Goal: Find specific page/section: Find specific page/section

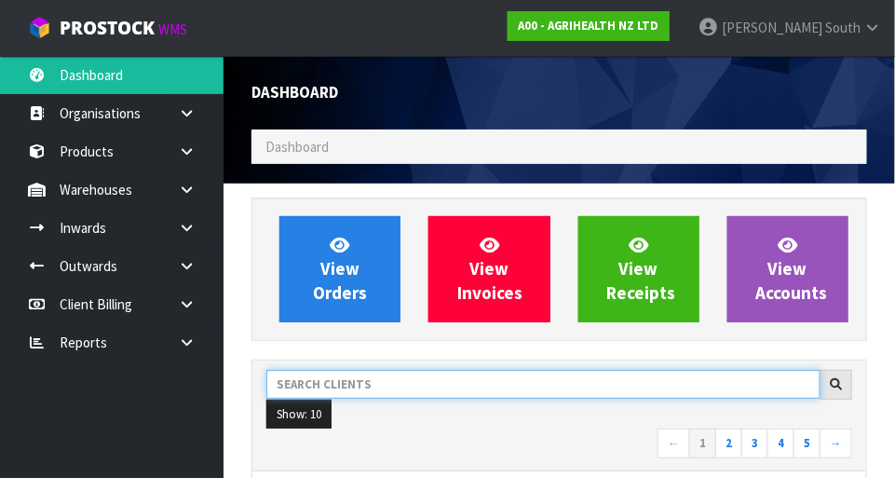
click at [353, 379] on input "text" at bounding box center [543, 384] width 554 height 29
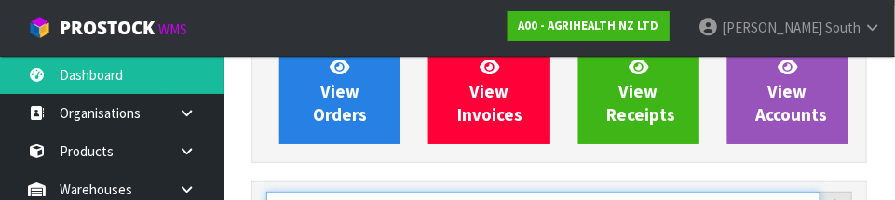
scroll to position [273, 0]
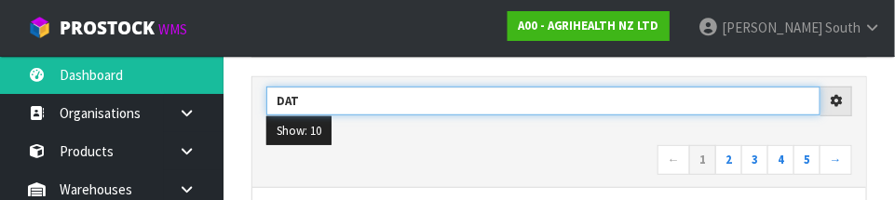
type input "DAT"
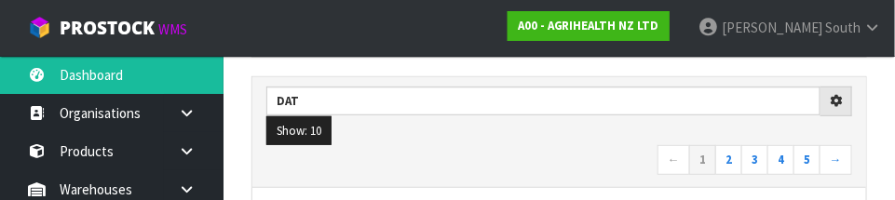
click at [583, 145] on nav "← 1 2 3 4 5 →" at bounding box center [559, 161] width 586 height 33
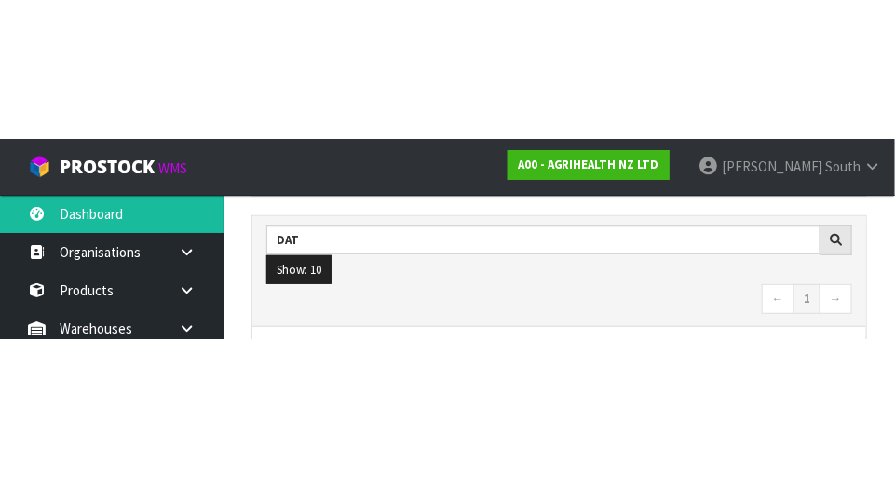
scroll to position [282, 0]
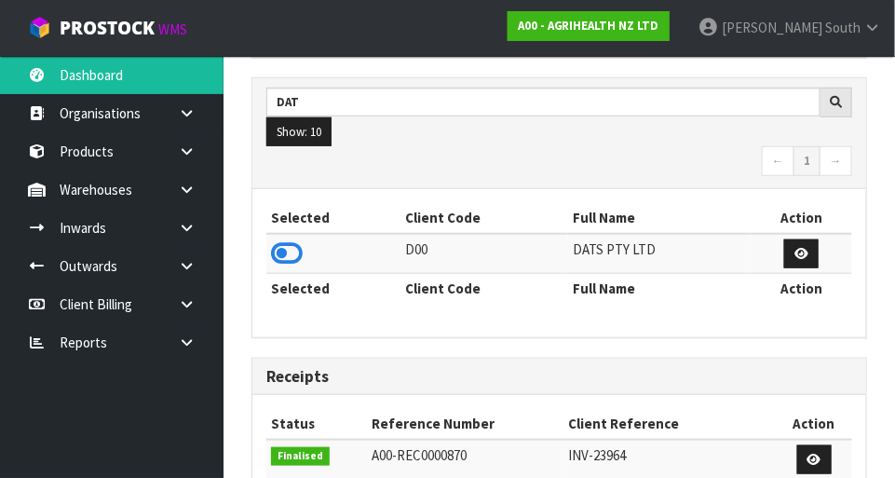
click at [277, 252] on icon at bounding box center [287, 253] width 32 height 28
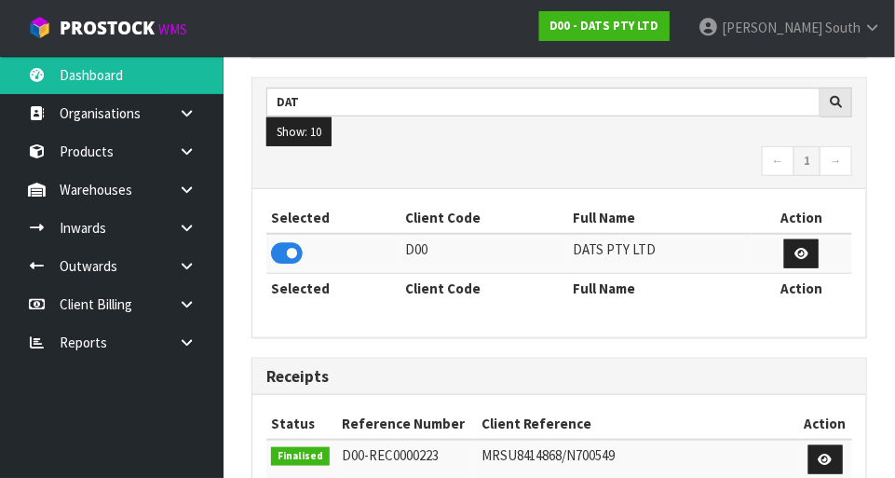
scroll to position [1470, 644]
click at [197, 193] on link at bounding box center [194, 189] width 60 height 38
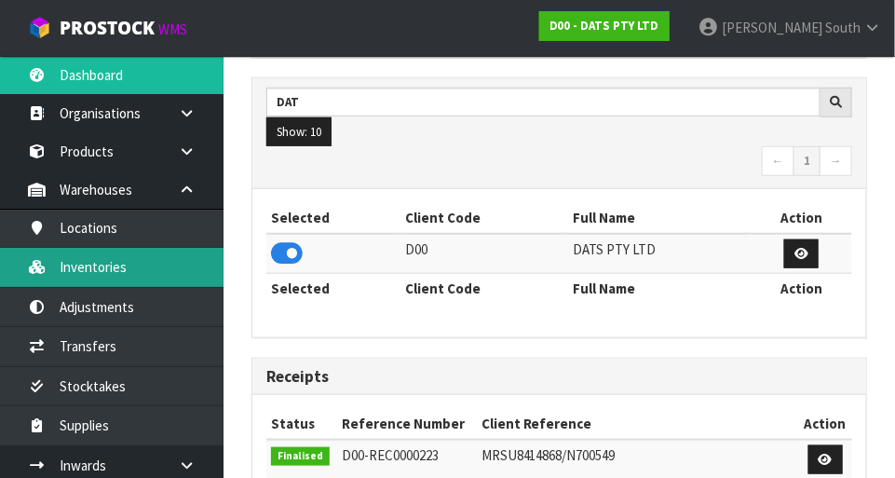
click at [94, 271] on link "Inventories" at bounding box center [112, 267] width 224 height 38
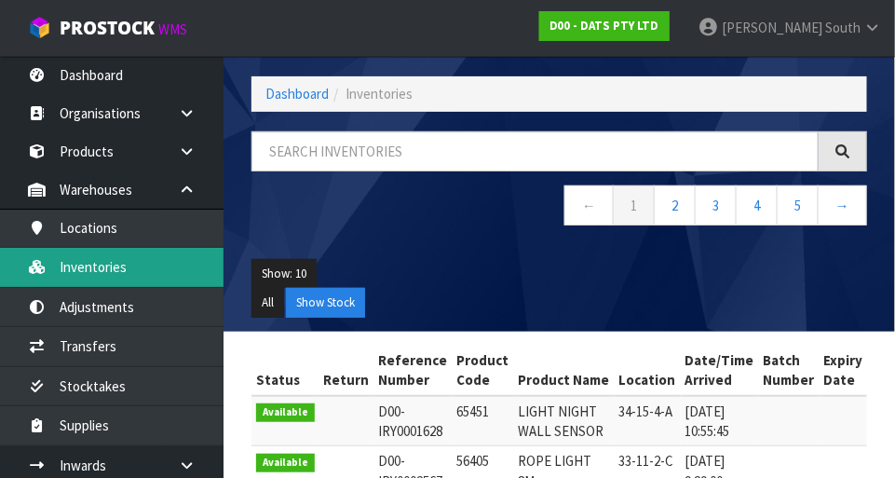
scroll to position [282, 0]
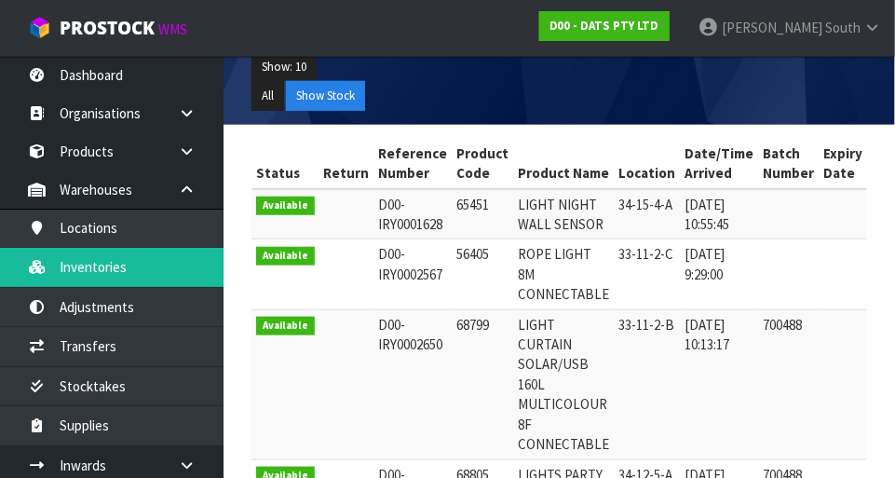
click at [192, 194] on div "Inventories Export Dashboard Inventories ← 1 2 3 4 5 → Show: 10 5 10 25 50 All …" at bounding box center [447, 465] width 895 height 1495
click at [180, 172] on link at bounding box center [194, 189] width 60 height 38
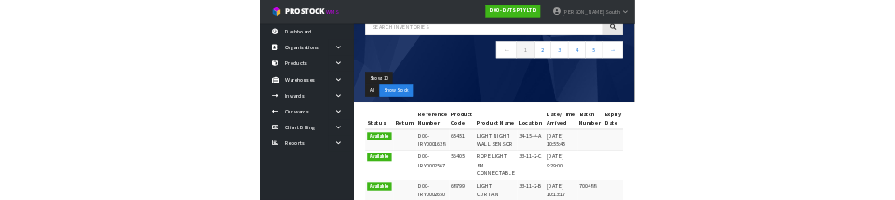
scroll to position [0, 0]
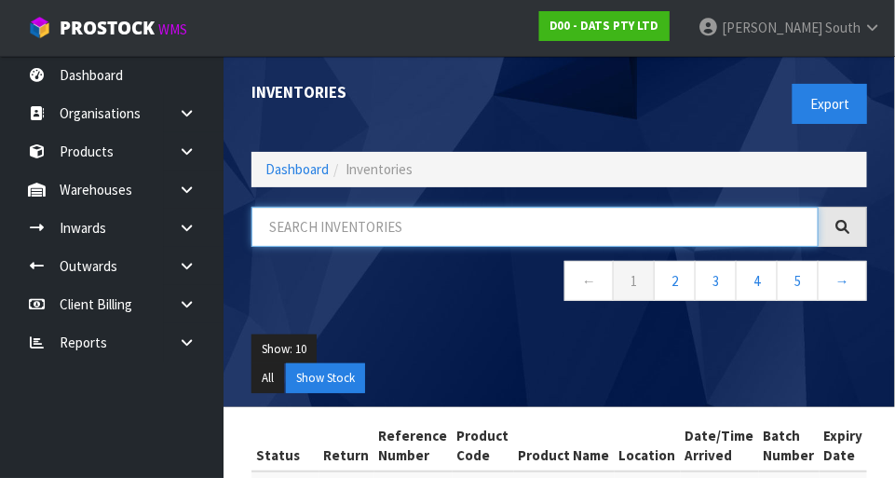
click at [550, 217] on input "text" at bounding box center [534, 227] width 567 height 40
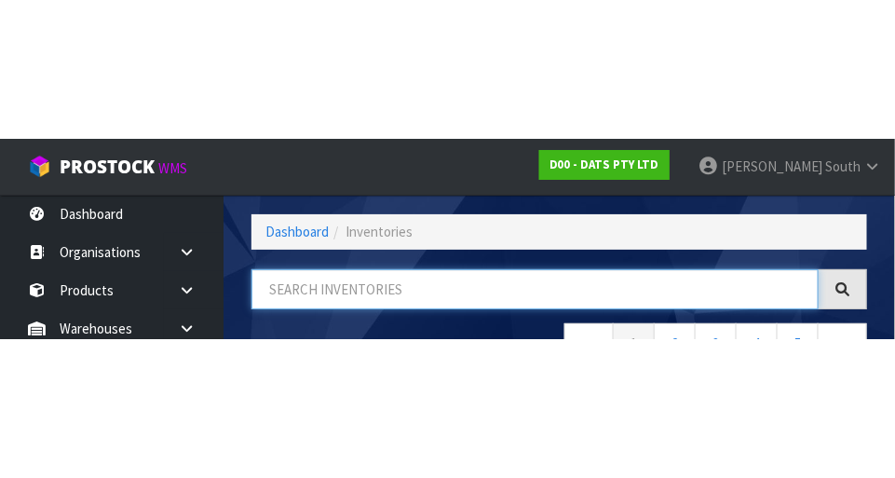
scroll to position [126, 0]
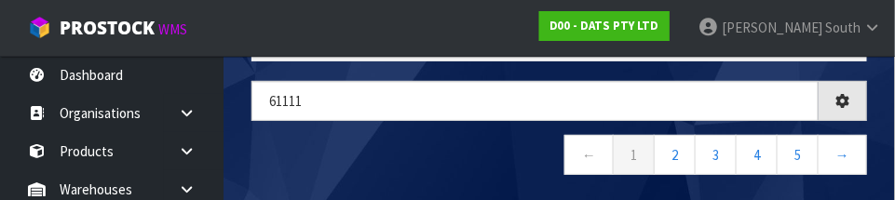
click at [440, 142] on nav "← 1 2 3 4 5 →" at bounding box center [559, 158] width 616 height 46
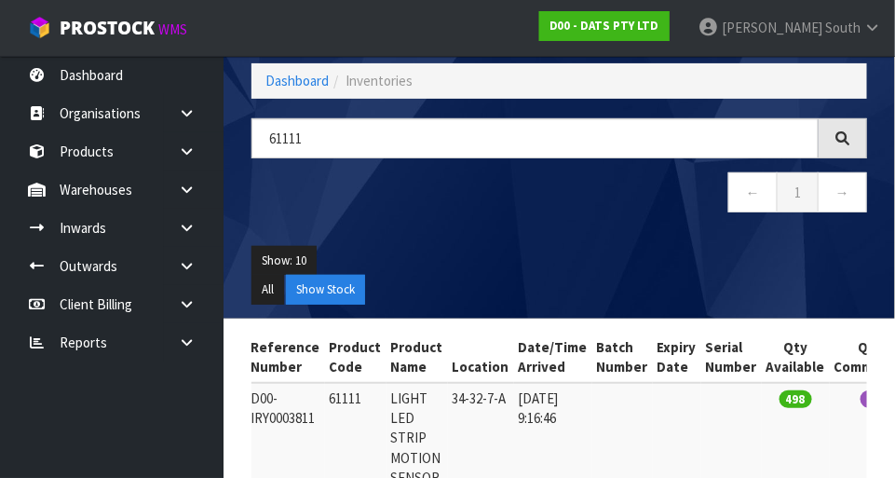
scroll to position [59, 0]
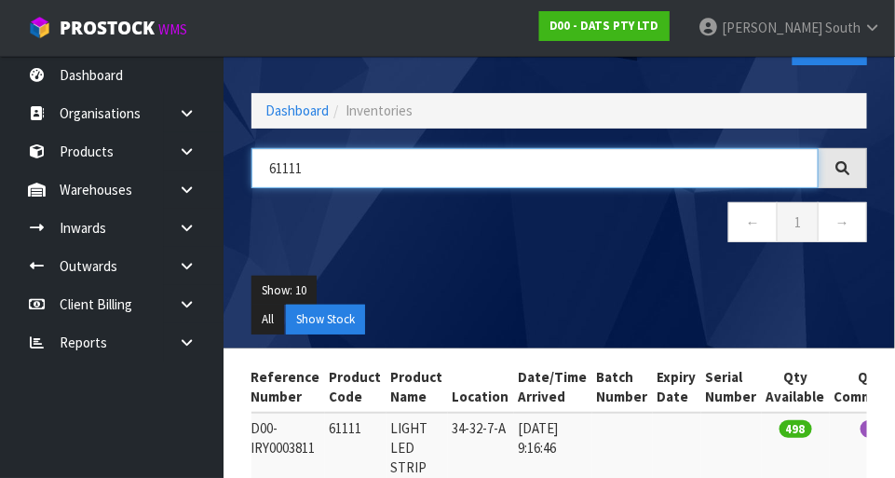
click at [509, 174] on input "61111" at bounding box center [534, 168] width 567 height 40
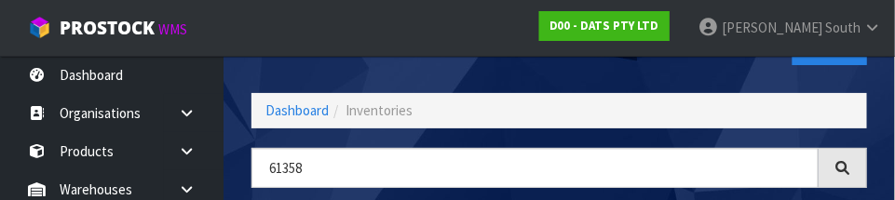
click at [683, 75] on div "Export" at bounding box center [721, 45] width 322 height 96
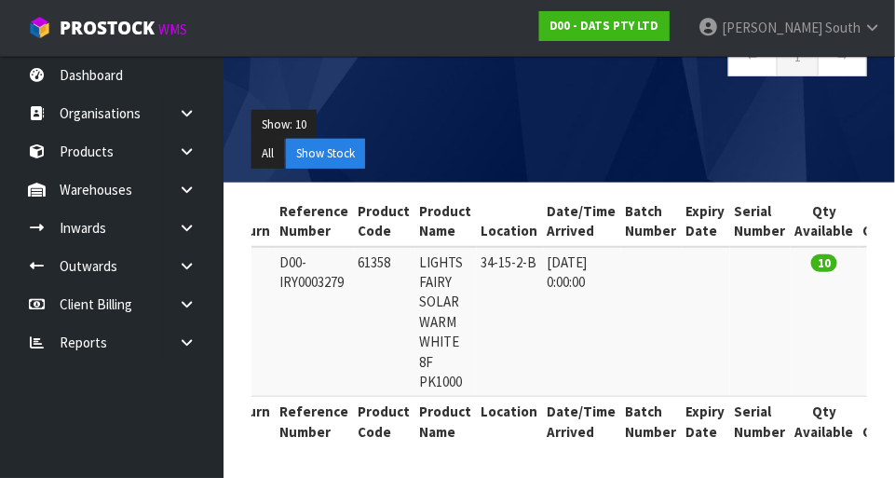
scroll to position [0, 79]
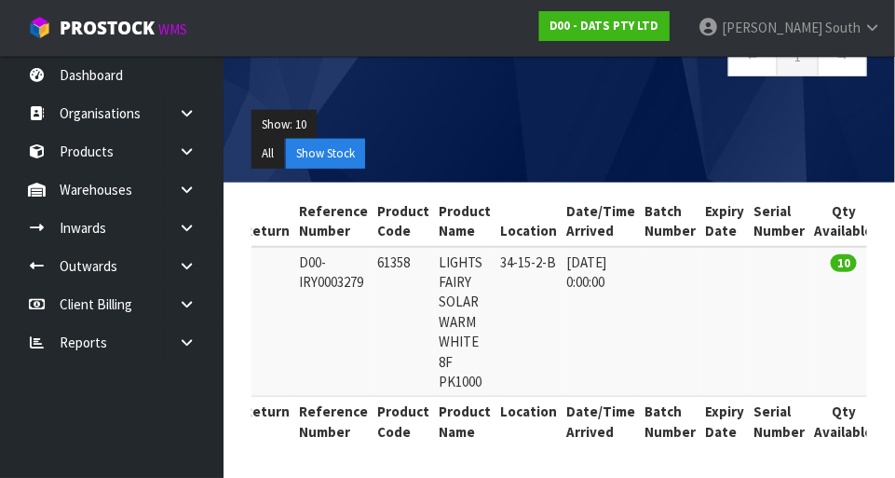
click at [473, 472] on section "Status Return Reference Number Product Code Product Name Location Date/Time Arr…" at bounding box center [560, 332] width 672 height 298
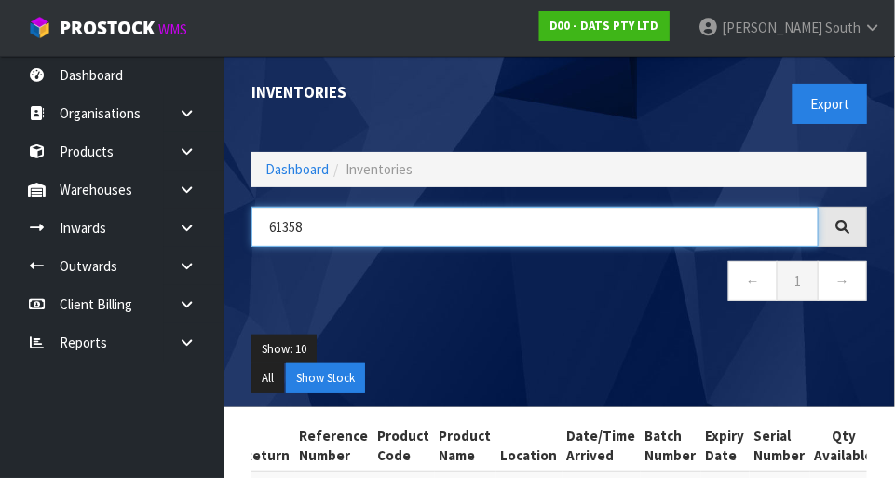
click at [592, 233] on input "61358" at bounding box center [534, 227] width 567 height 40
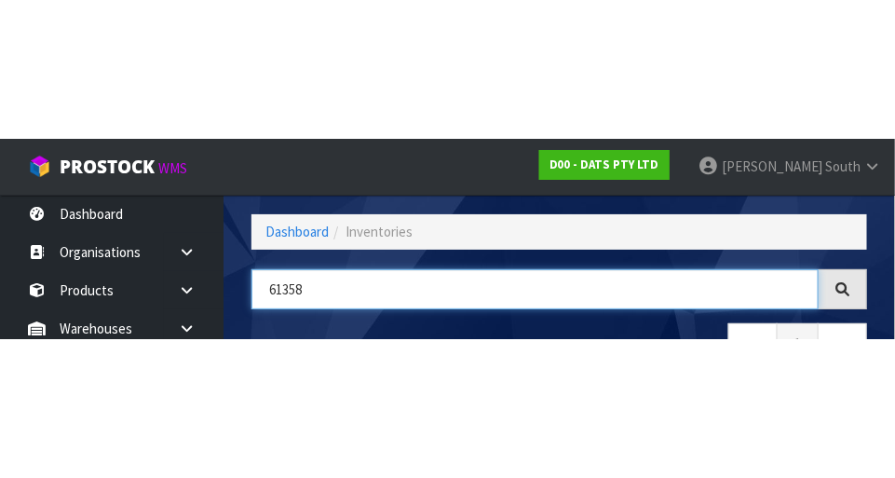
scroll to position [126, 0]
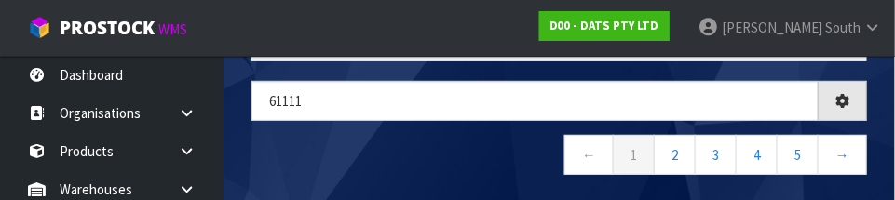
click at [469, 147] on nav "← 1 2 3 4 5 →" at bounding box center [559, 158] width 616 height 46
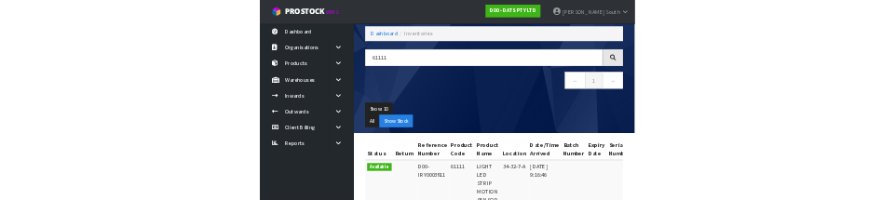
scroll to position [0, 0]
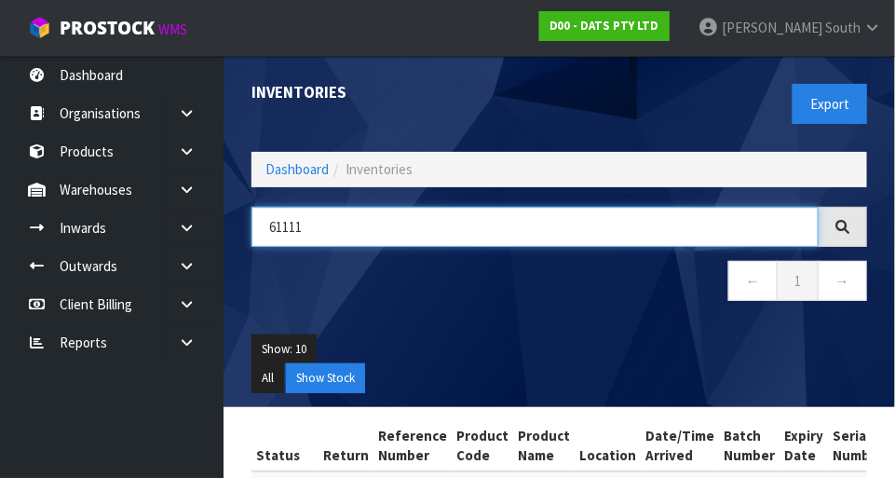
click at [503, 210] on input "61111" at bounding box center [534, 227] width 567 height 40
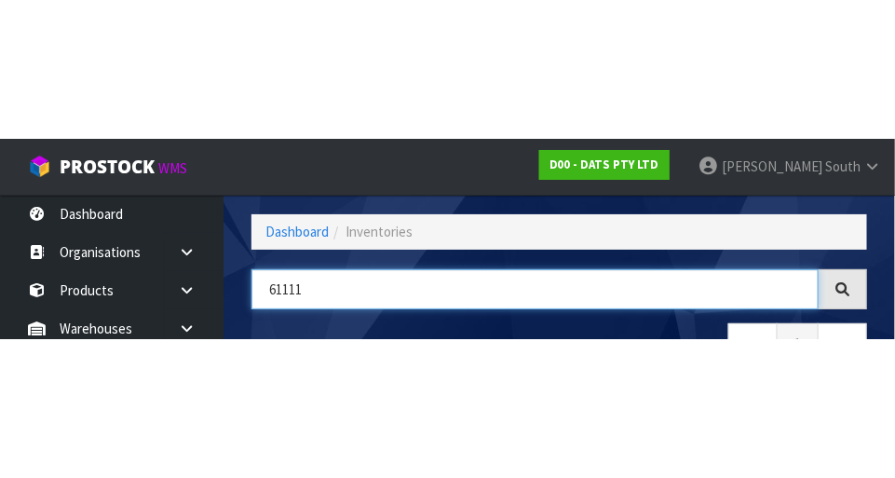
scroll to position [126, 0]
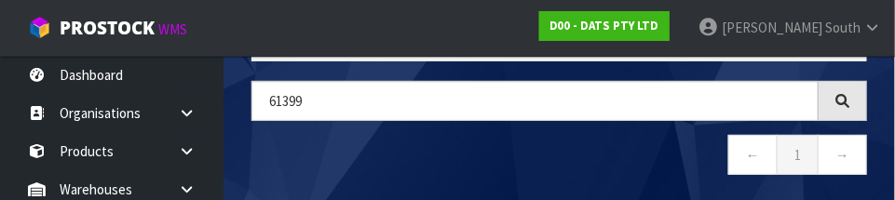
click at [557, 146] on nav "← 1 →" at bounding box center [559, 158] width 616 height 46
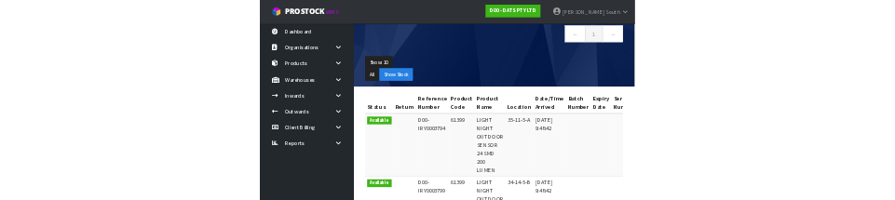
scroll to position [0, 0]
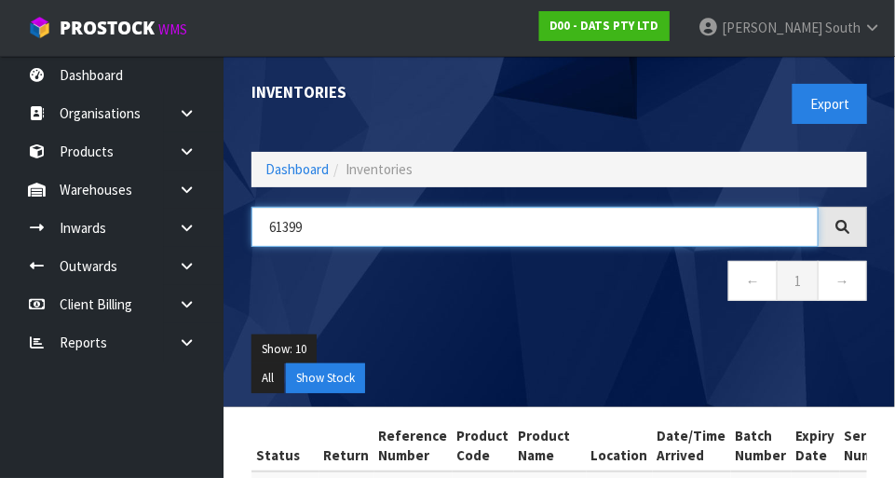
click at [537, 224] on input "61399" at bounding box center [534, 227] width 567 height 40
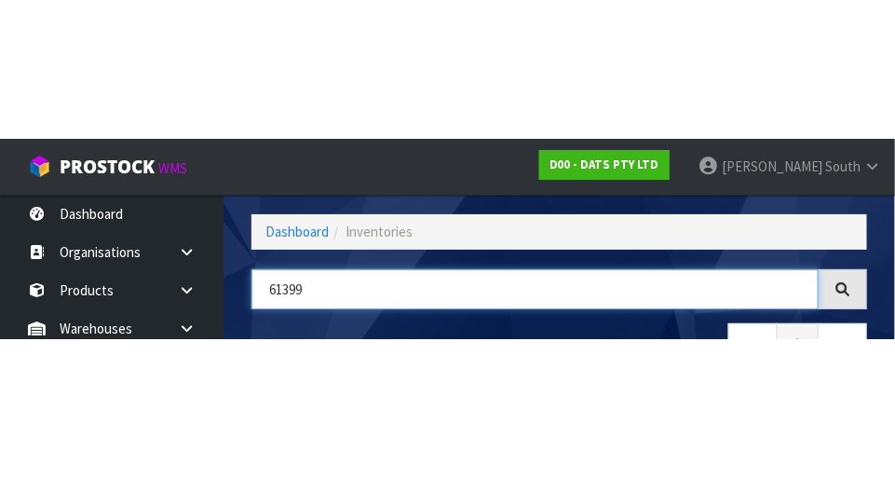
scroll to position [126, 0]
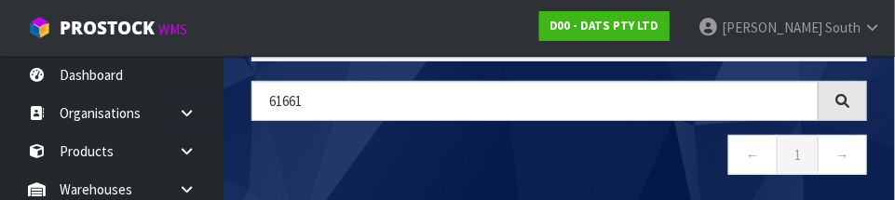
click at [637, 169] on nav "← 1 →" at bounding box center [559, 158] width 616 height 46
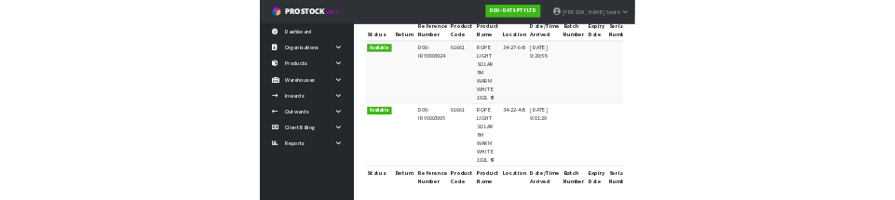
scroll to position [0, 0]
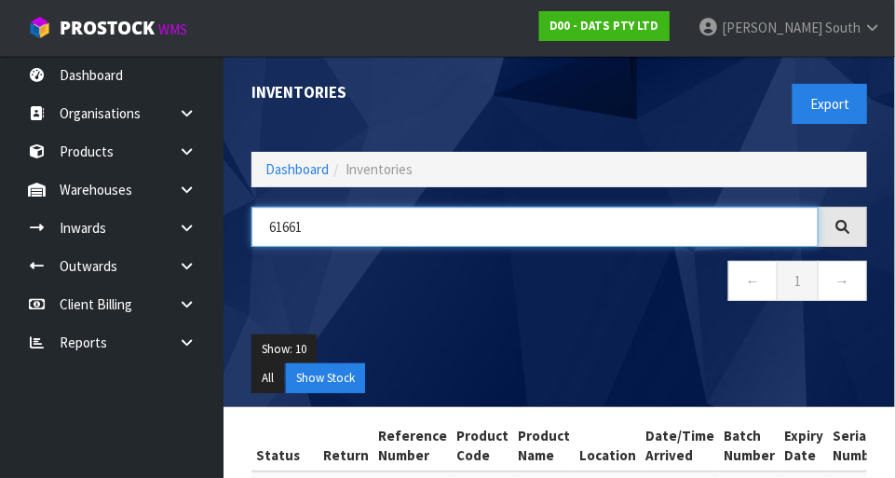
click at [486, 219] on input "61661" at bounding box center [534, 227] width 567 height 40
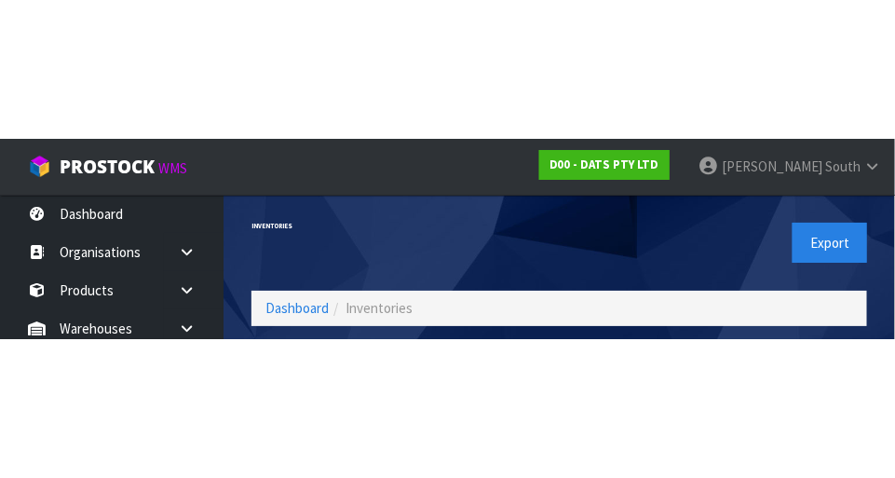
scroll to position [126, 0]
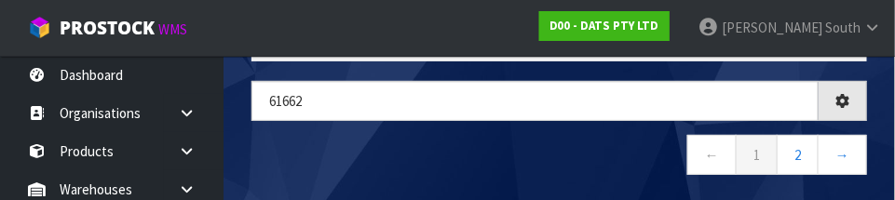
click at [424, 152] on nav "← 1 2 →" at bounding box center [559, 158] width 616 height 46
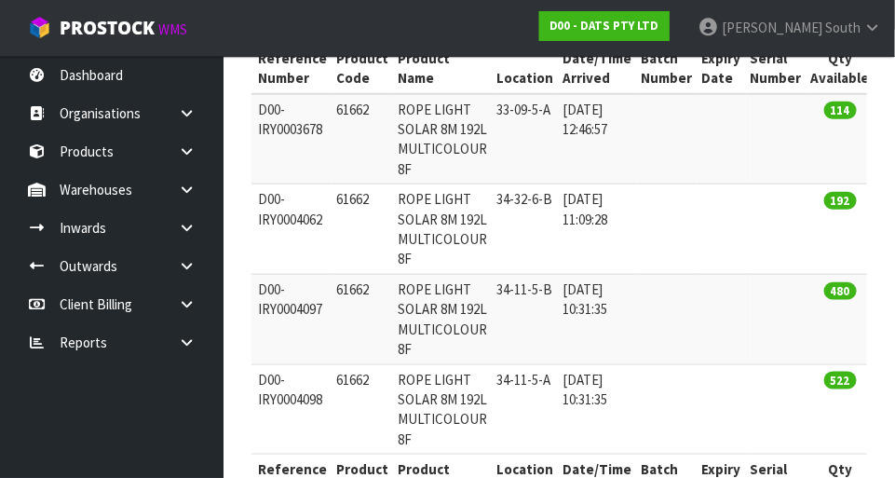
scroll to position [0, 0]
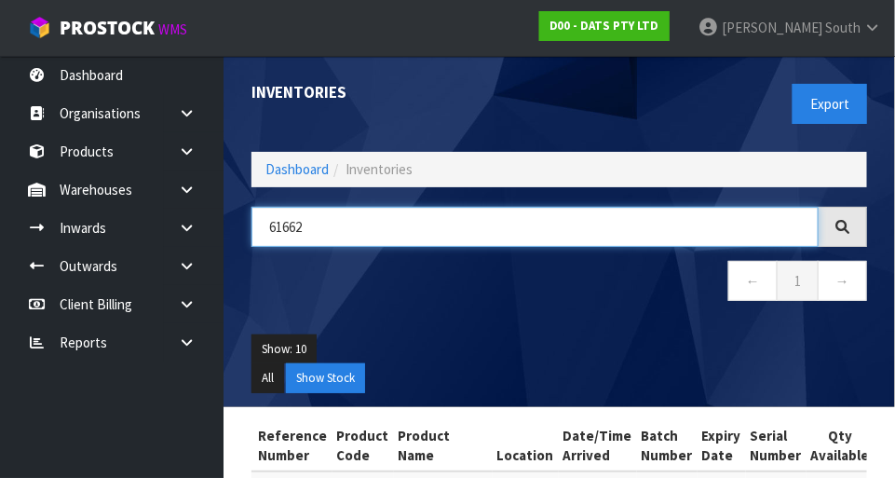
click at [556, 244] on input "61662" at bounding box center [534, 227] width 567 height 40
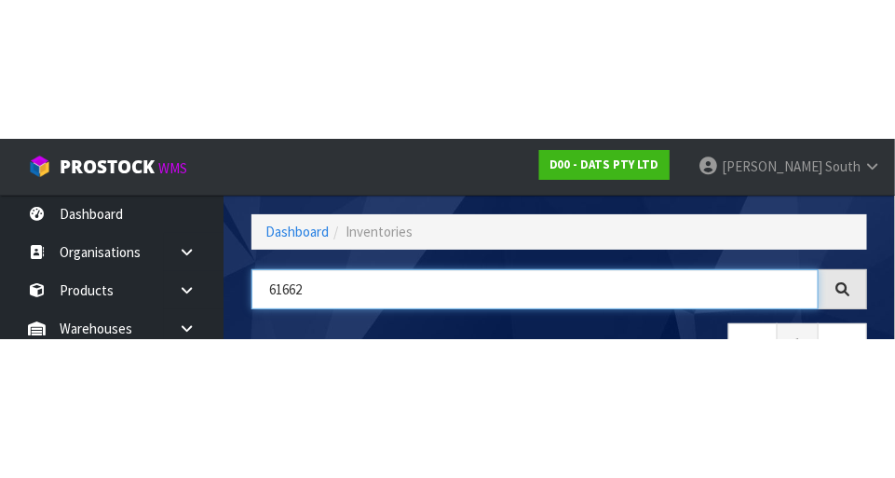
scroll to position [126, 0]
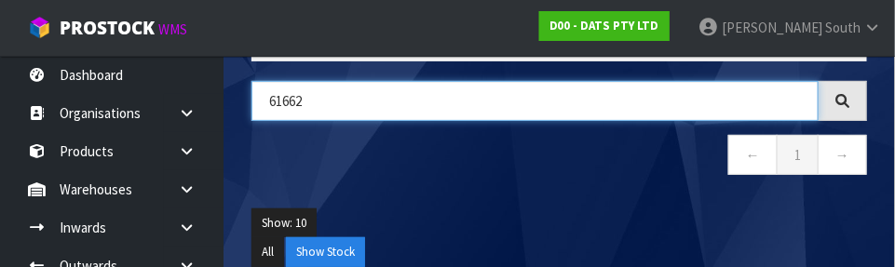
click at [651, 107] on input "61662" at bounding box center [534, 101] width 567 height 40
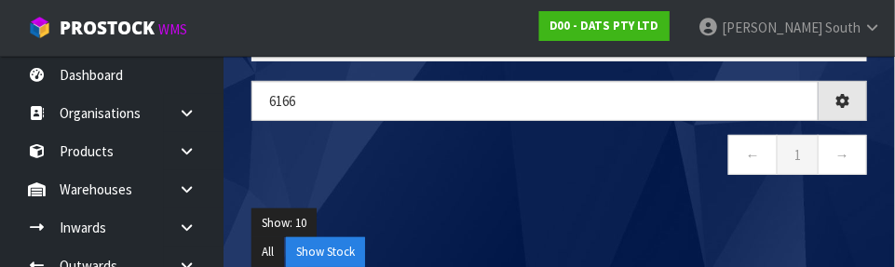
click at [632, 199] on div "Show: 10 5 10 25 50 All Show Stock" at bounding box center [560, 238] width 644 height 87
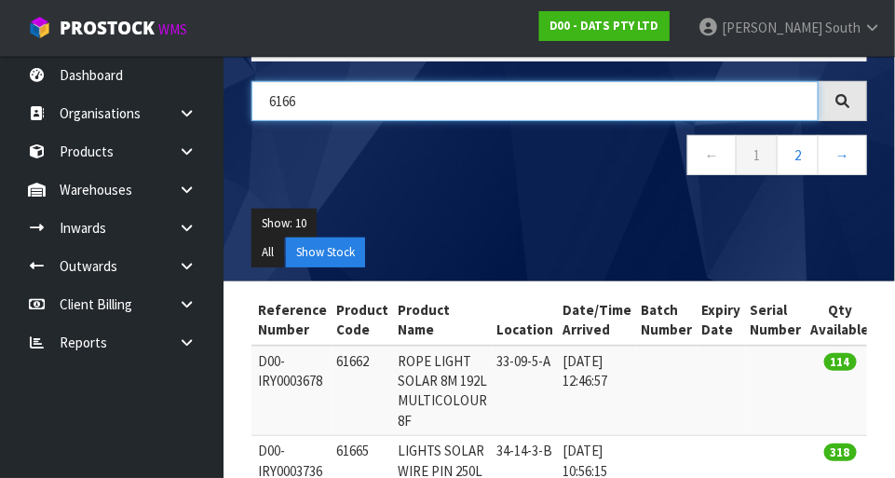
click at [594, 91] on input "6166" at bounding box center [534, 101] width 567 height 40
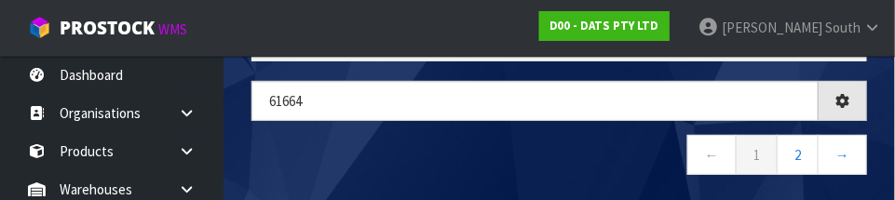
click at [475, 150] on nav "← 1 2 →" at bounding box center [559, 158] width 616 height 46
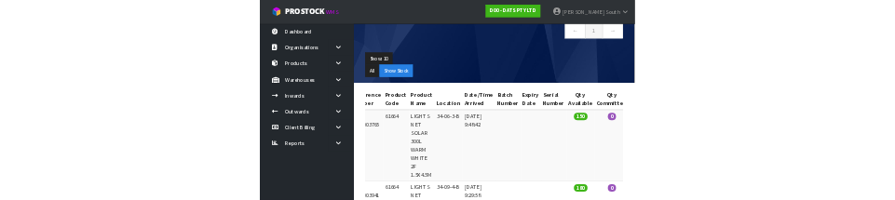
scroll to position [0, 0]
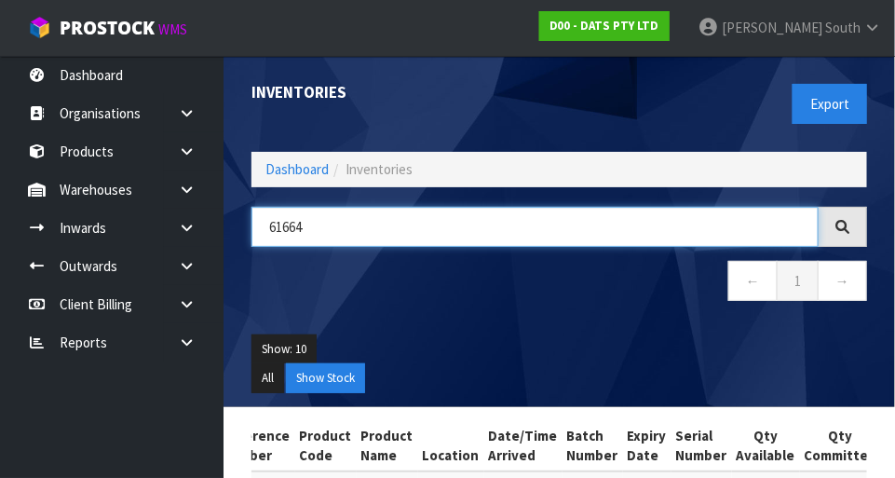
click at [581, 219] on input "61664" at bounding box center [534, 227] width 567 height 40
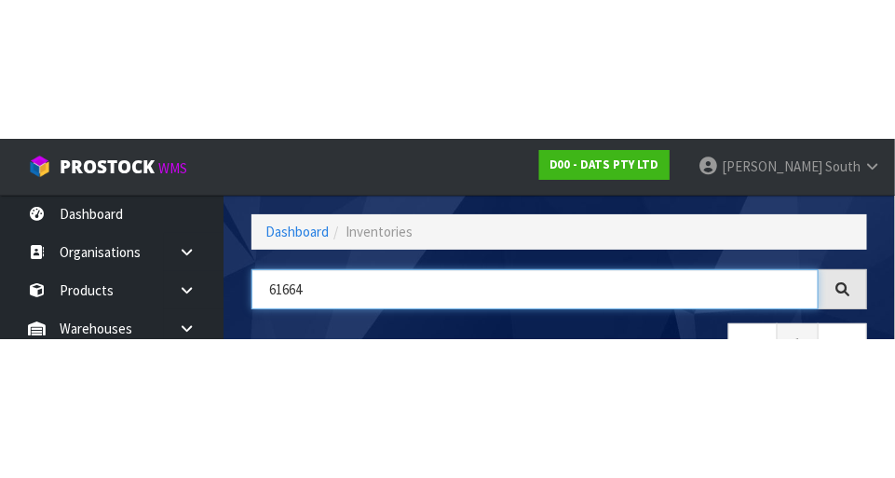
scroll to position [126, 0]
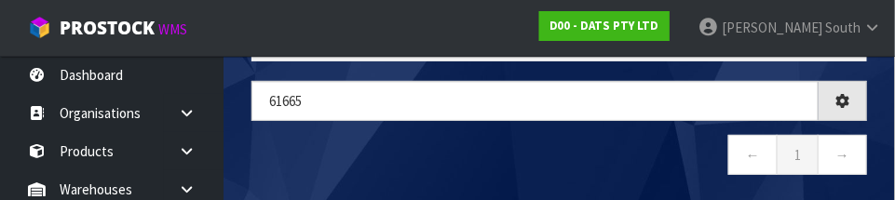
click at [500, 149] on nav "← 1 →" at bounding box center [559, 158] width 616 height 46
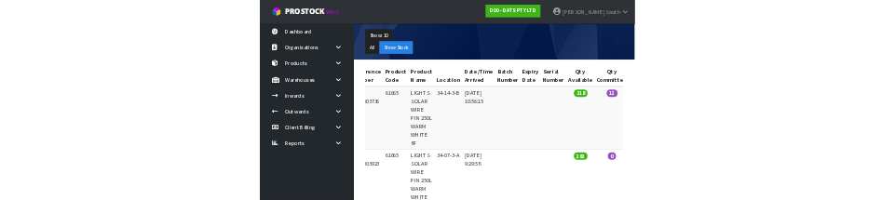
scroll to position [0, 0]
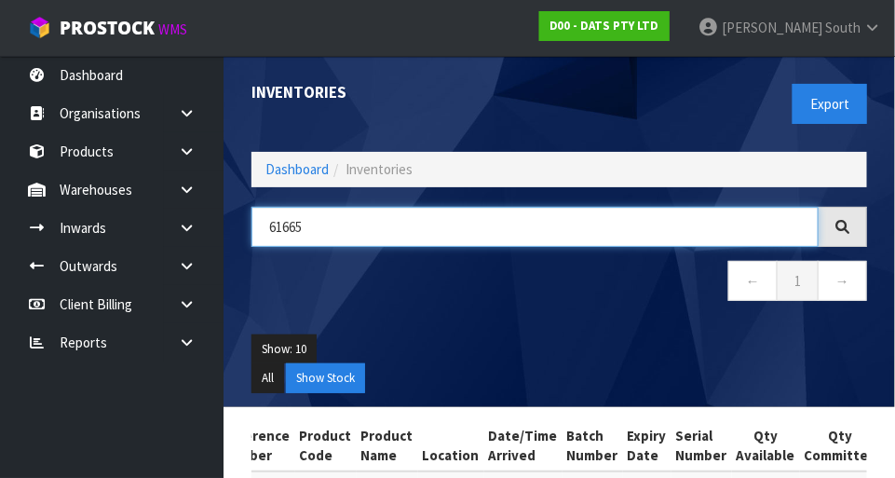
click at [500, 219] on input "61665" at bounding box center [534, 227] width 567 height 40
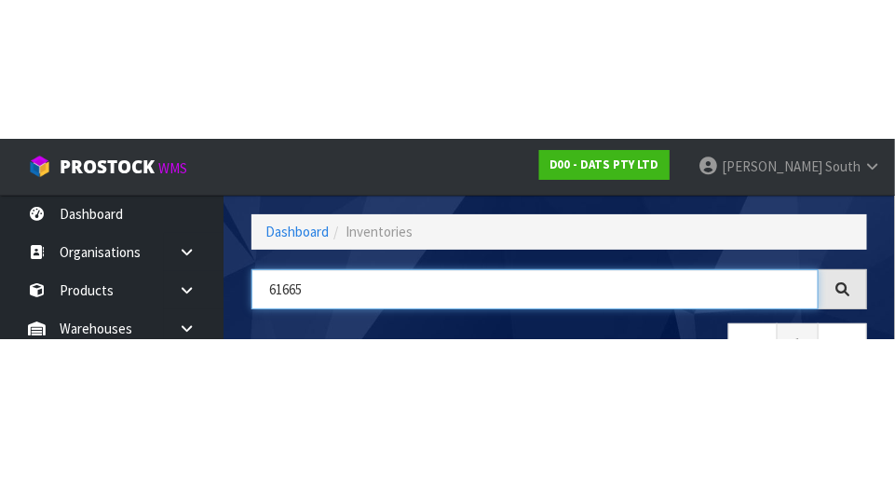
scroll to position [126, 0]
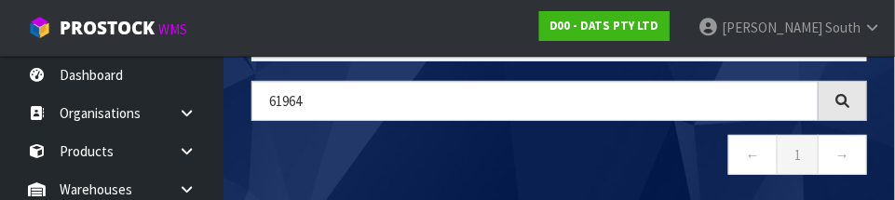
click at [582, 149] on nav "← 1 →" at bounding box center [559, 158] width 616 height 46
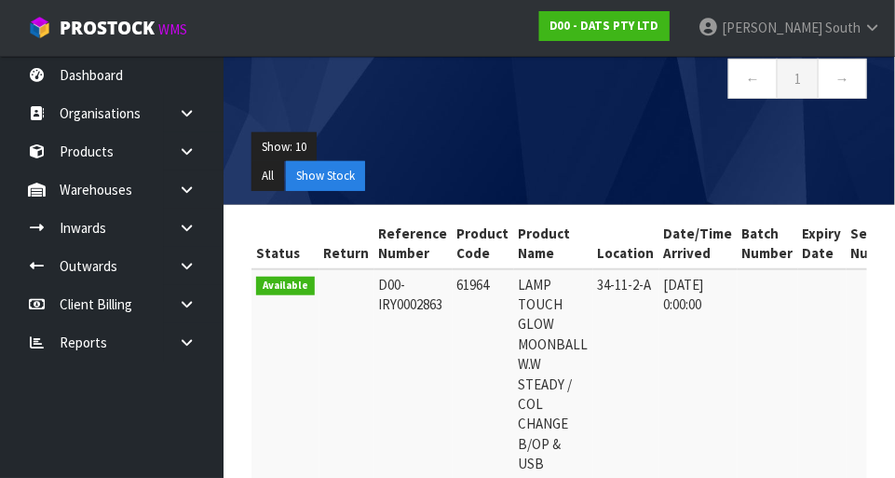
scroll to position [0, 0]
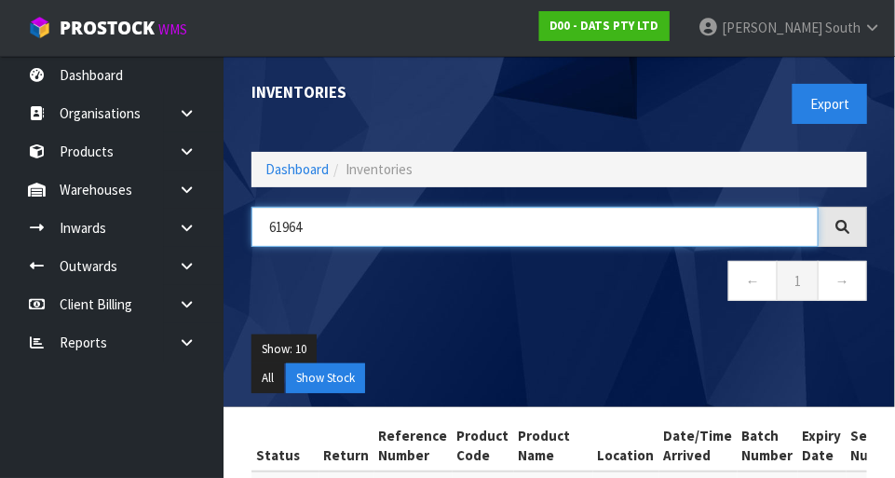
click at [460, 232] on input "61964" at bounding box center [534, 227] width 567 height 40
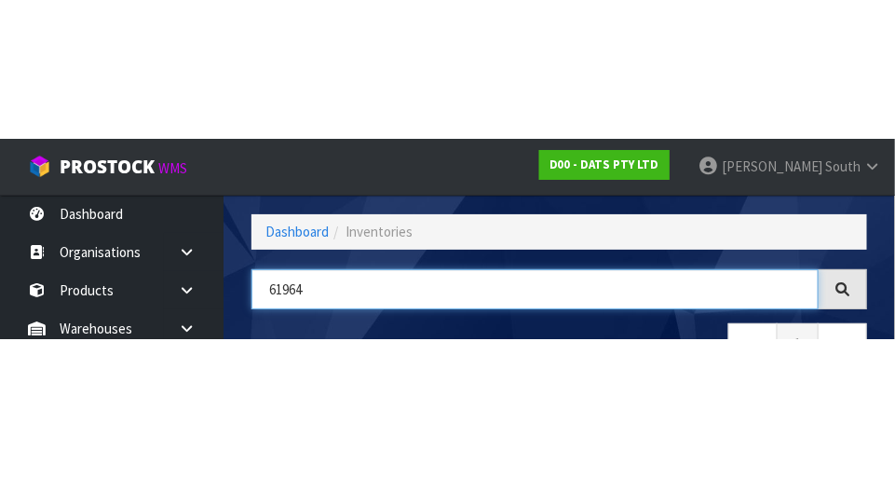
scroll to position [126, 0]
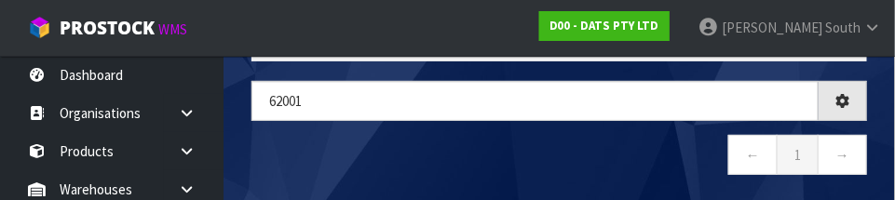
click at [419, 167] on nav "← 1 →" at bounding box center [559, 158] width 616 height 46
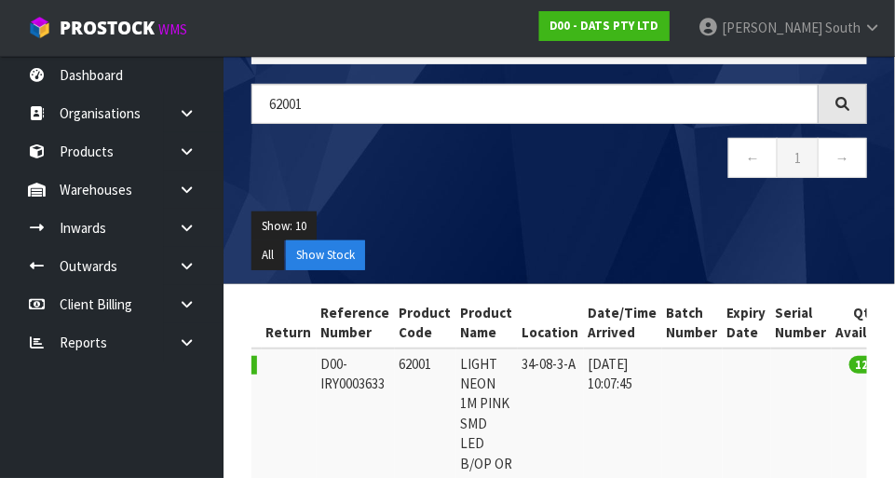
scroll to position [0, 0]
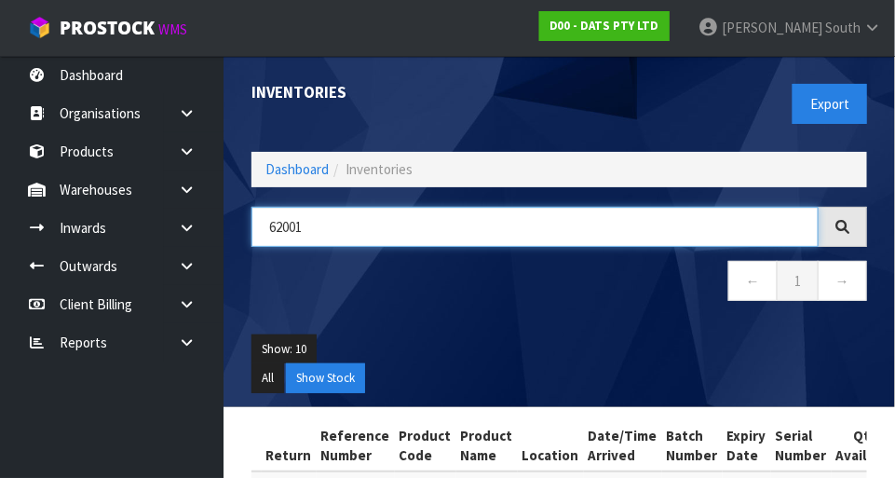
click at [537, 220] on input "62001" at bounding box center [534, 227] width 567 height 40
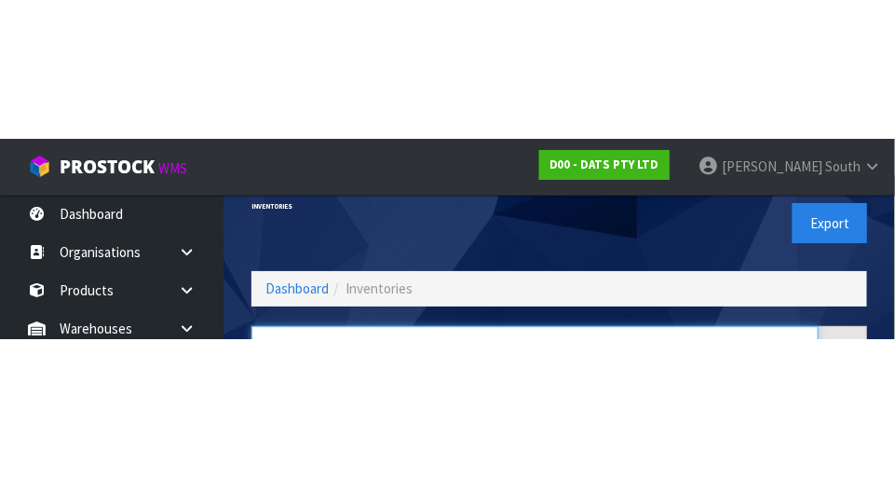
scroll to position [126, 0]
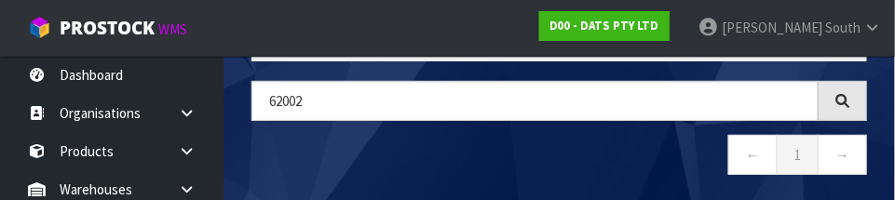
click at [454, 170] on nav "← 1 →" at bounding box center [559, 158] width 616 height 46
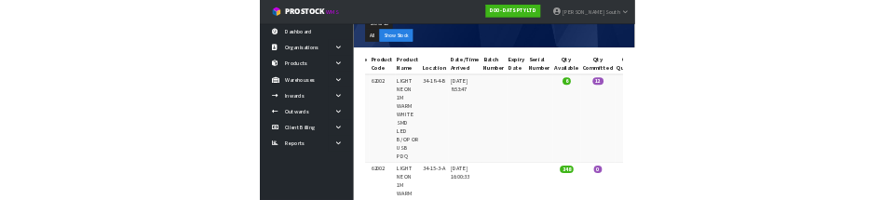
scroll to position [0, 0]
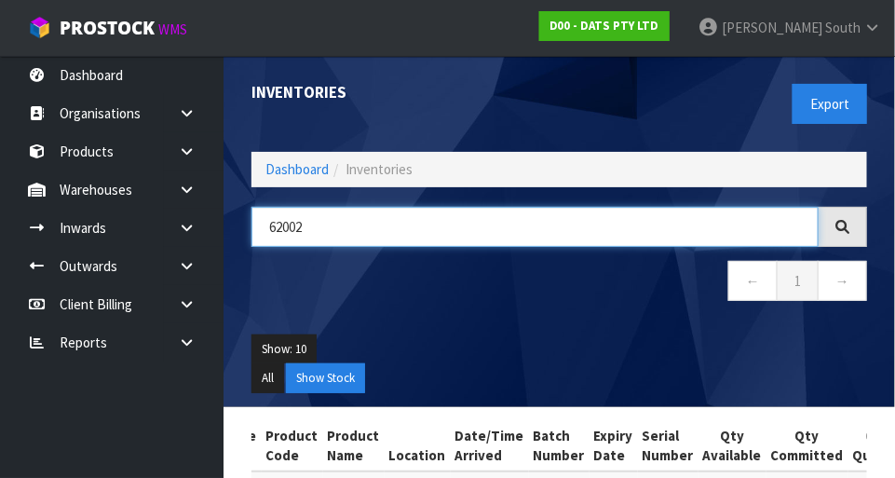
click at [462, 225] on input "62002" at bounding box center [534, 227] width 567 height 40
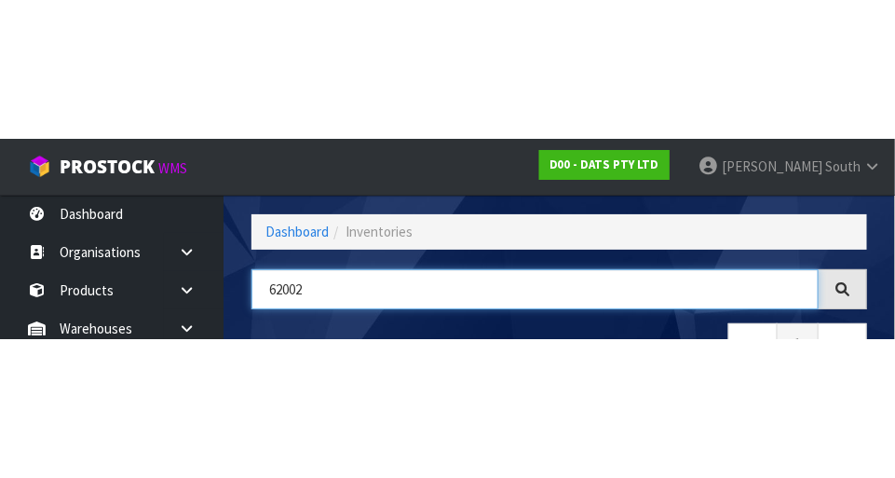
scroll to position [126, 0]
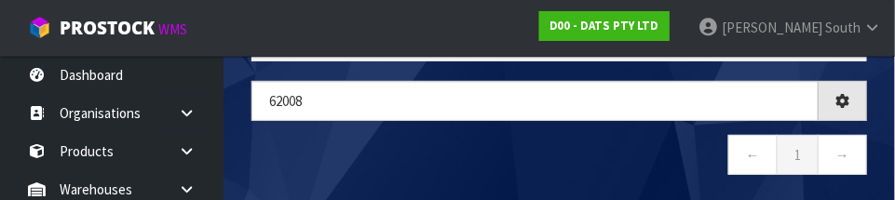
click at [634, 159] on nav "← 1 →" at bounding box center [559, 158] width 616 height 46
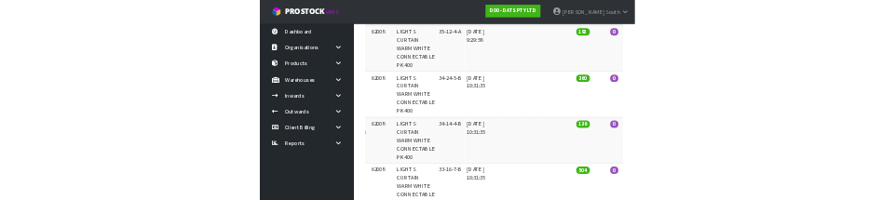
scroll to position [0, 0]
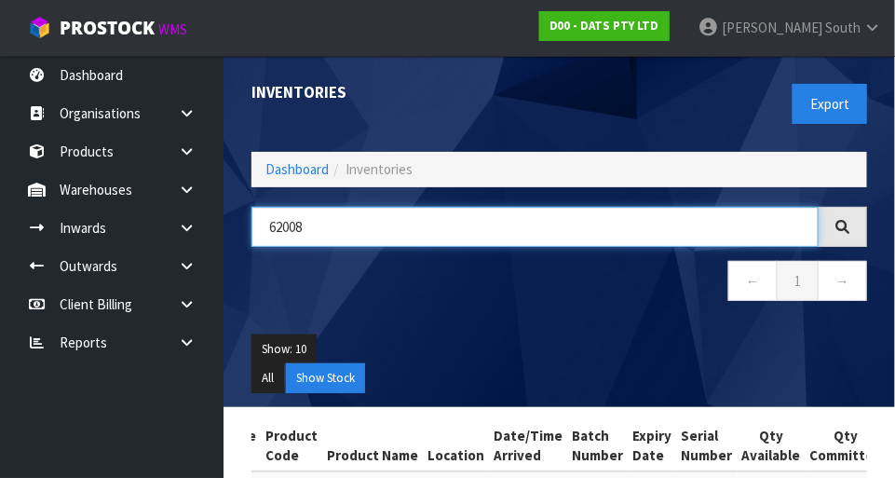
click at [541, 208] on input "62008" at bounding box center [534, 227] width 567 height 40
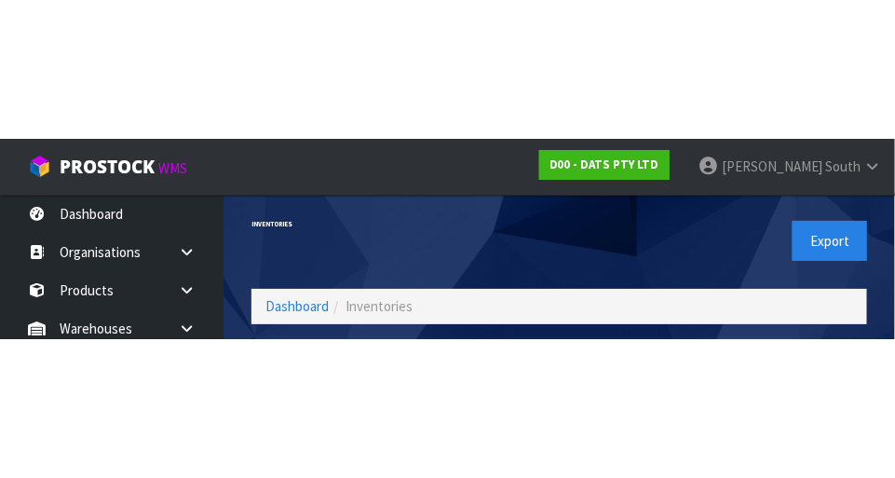
scroll to position [126, 0]
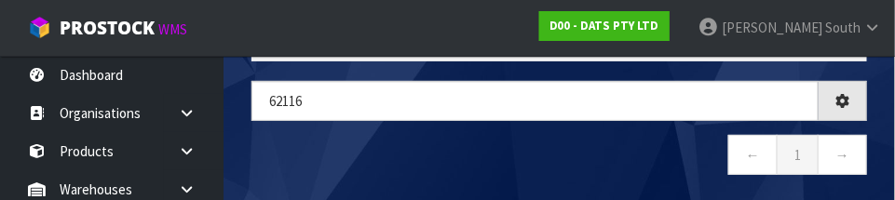
click at [545, 144] on nav "← 1 →" at bounding box center [559, 158] width 616 height 46
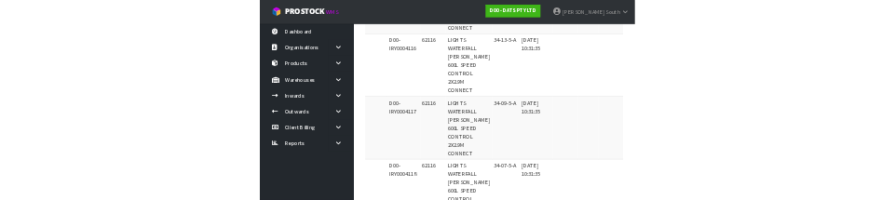
scroll to position [0, 0]
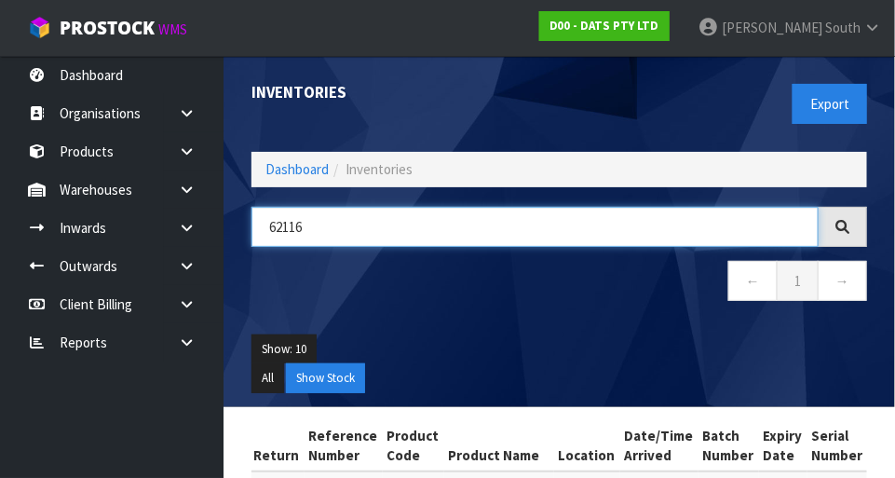
click at [438, 224] on input "62116" at bounding box center [534, 227] width 567 height 40
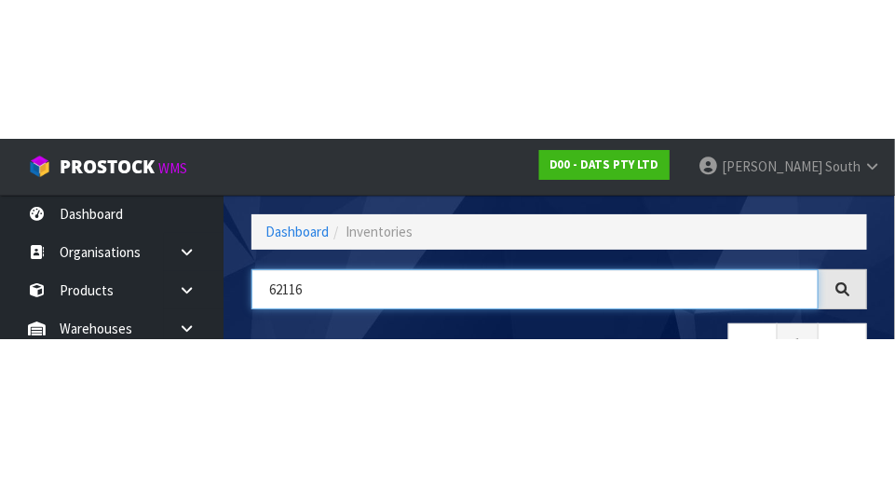
scroll to position [126, 0]
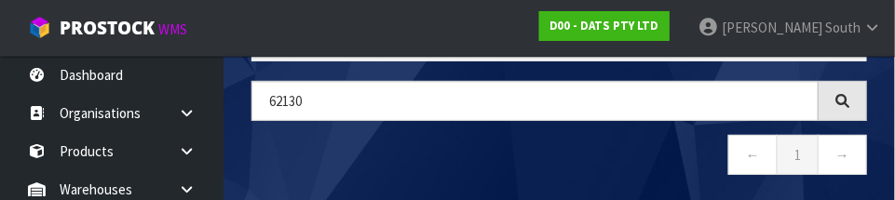
click at [639, 148] on nav "← 1 →" at bounding box center [559, 158] width 616 height 46
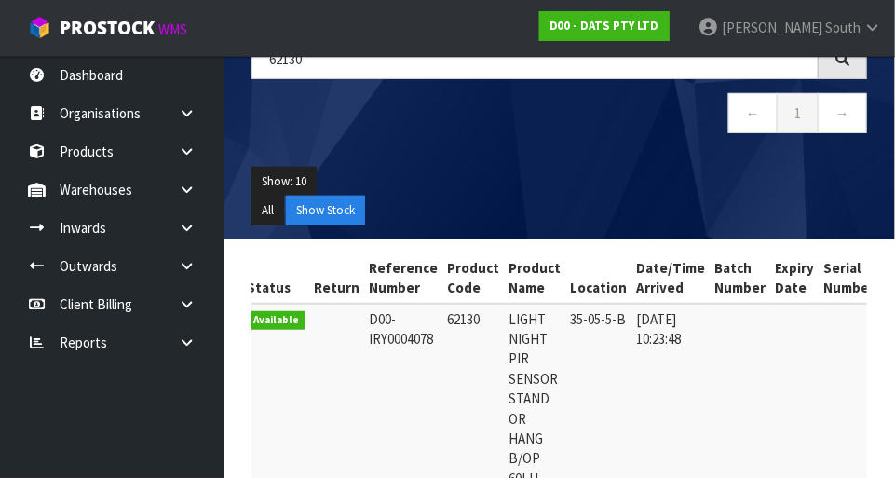
scroll to position [0, 0]
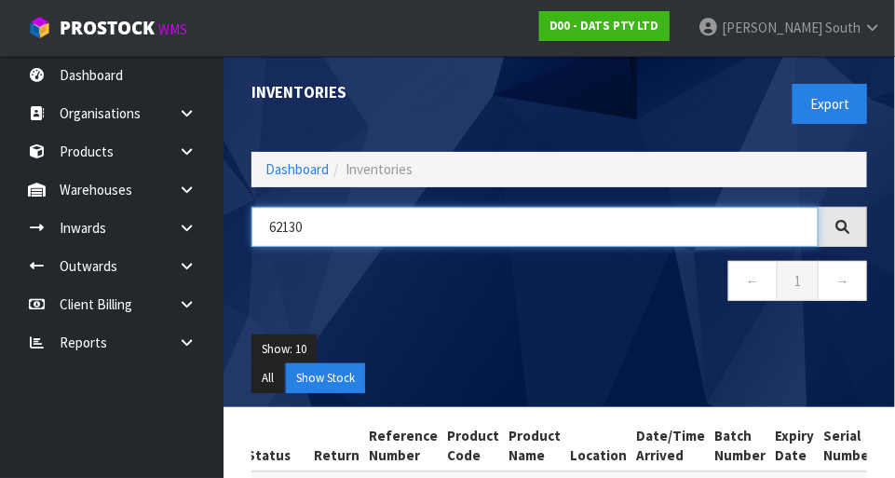
click at [503, 227] on input "62130" at bounding box center [534, 227] width 567 height 40
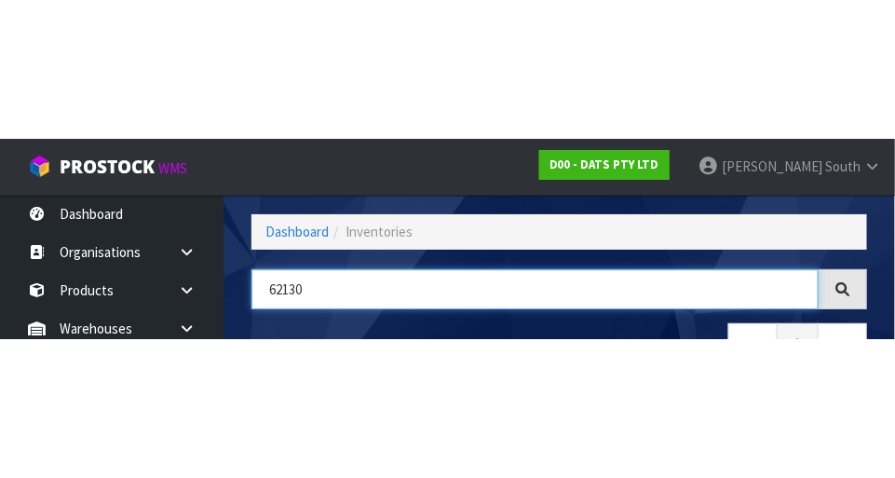
scroll to position [126, 0]
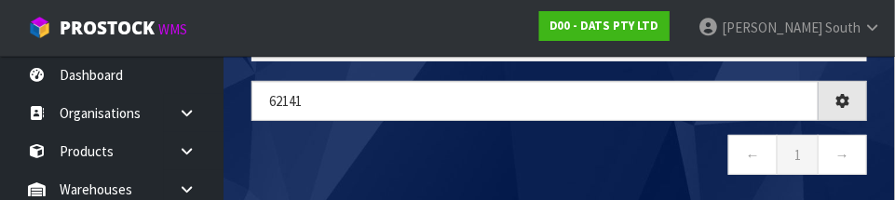
click at [468, 160] on nav "← 1 →" at bounding box center [559, 158] width 616 height 46
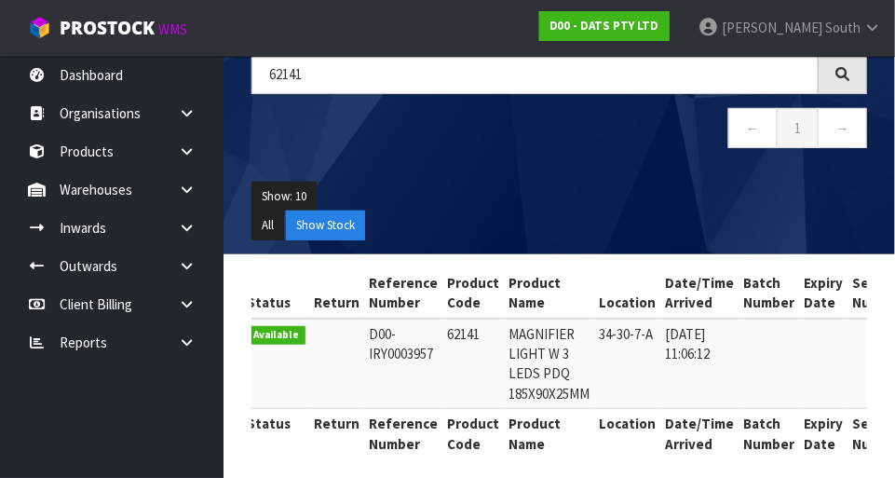
scroll to position [152, 0]
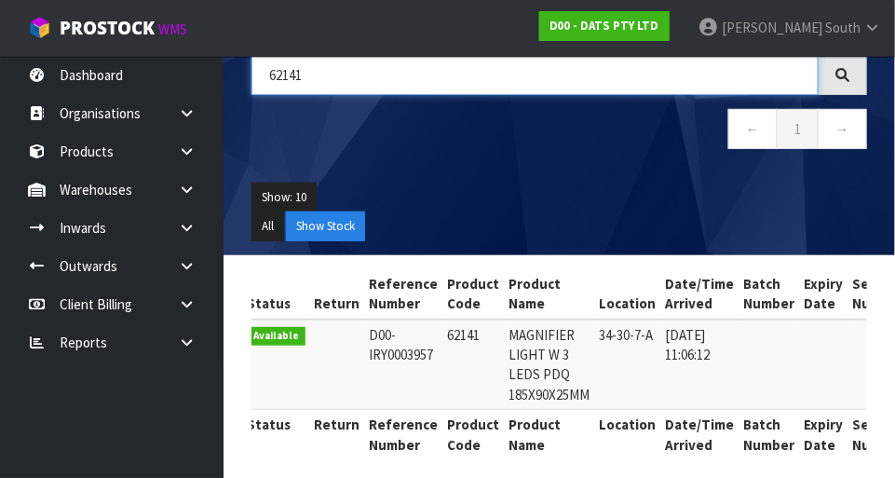
click at [661, 88] on input "62141" at bounding box center [534, 75] width 567 height 40
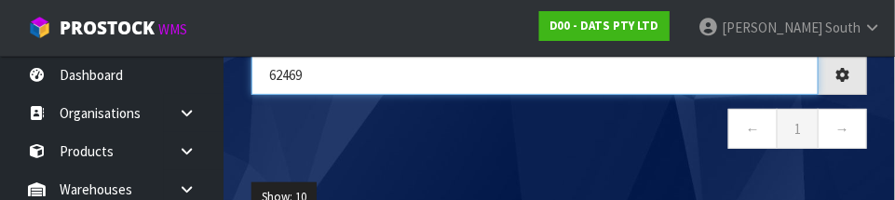
type input "62469"
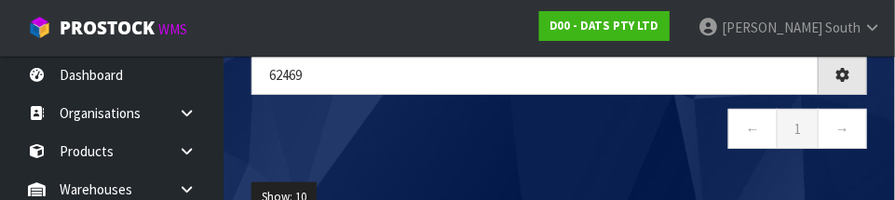
click at [658, 133] on nav "← 1 →" at bounding box center [559, 132] width 616 height 46
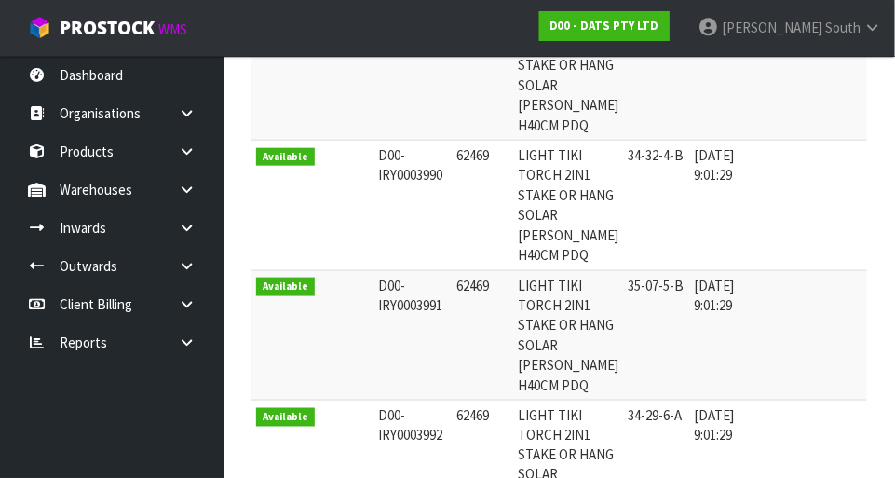
scroll to position [456, 0]
